Goal: Find specific page/section: Find specific page/section

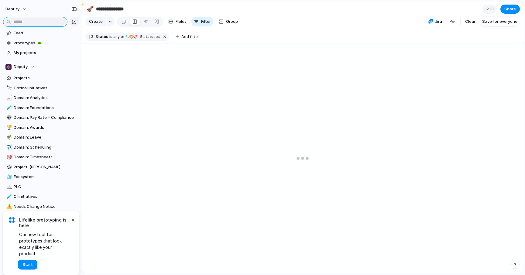
click at [27, 19] on input "text" at bounding box center [35, 22] width 64 height 10
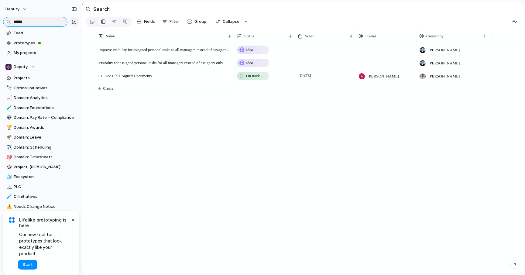
type input "******"
